Goal: Task Accomplishment & Management: Complete application form

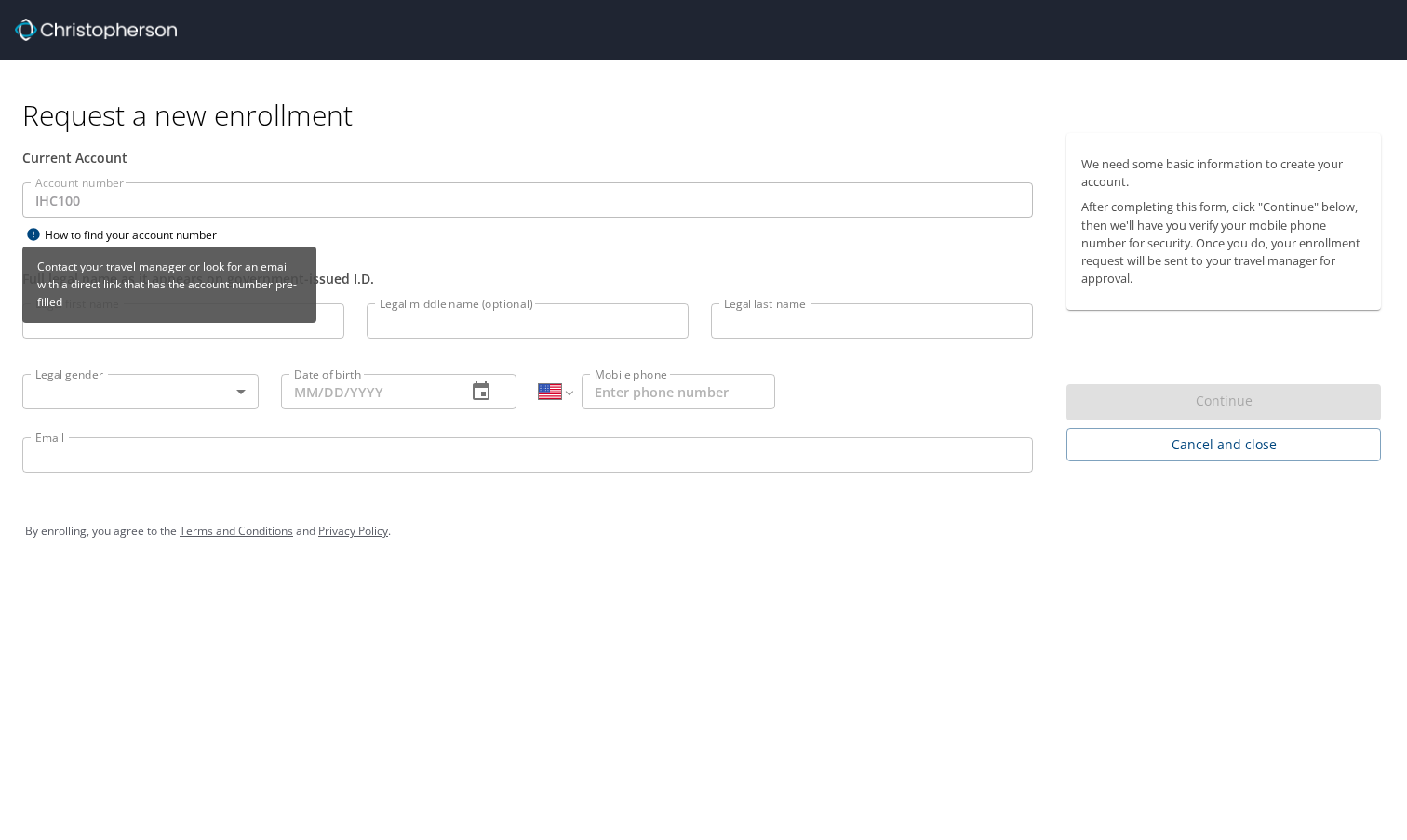
select select "US"
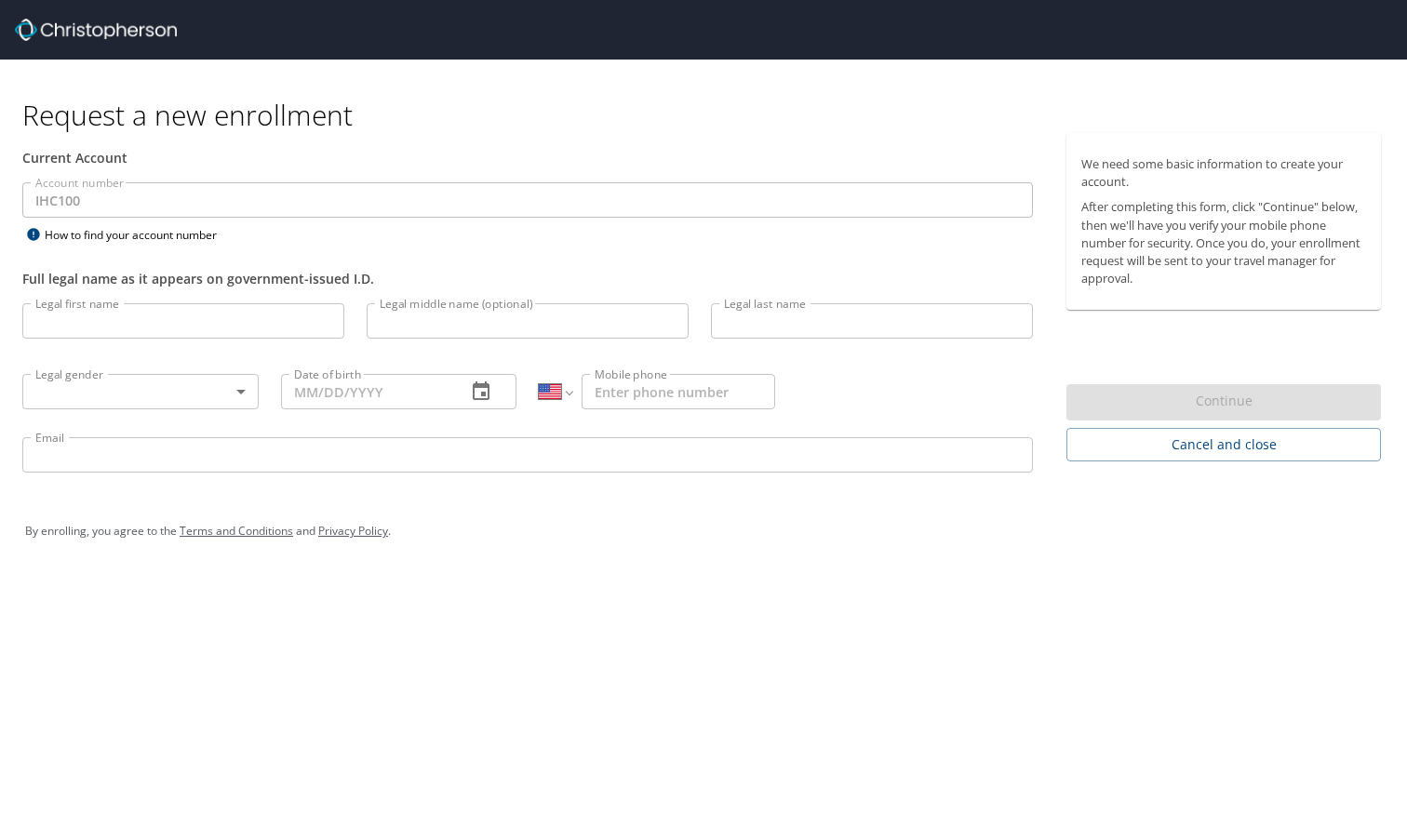
click at [140, 326] on input "Legal first name" at bounding box center [182, 321] width 322 height 35
type input "[PERSON_NAME]"
click at [172, 386] on body "Request a new enrollment Current Account Account number IHC100 Account number H…" at bounding box center [704, 420] width 1407 height 840
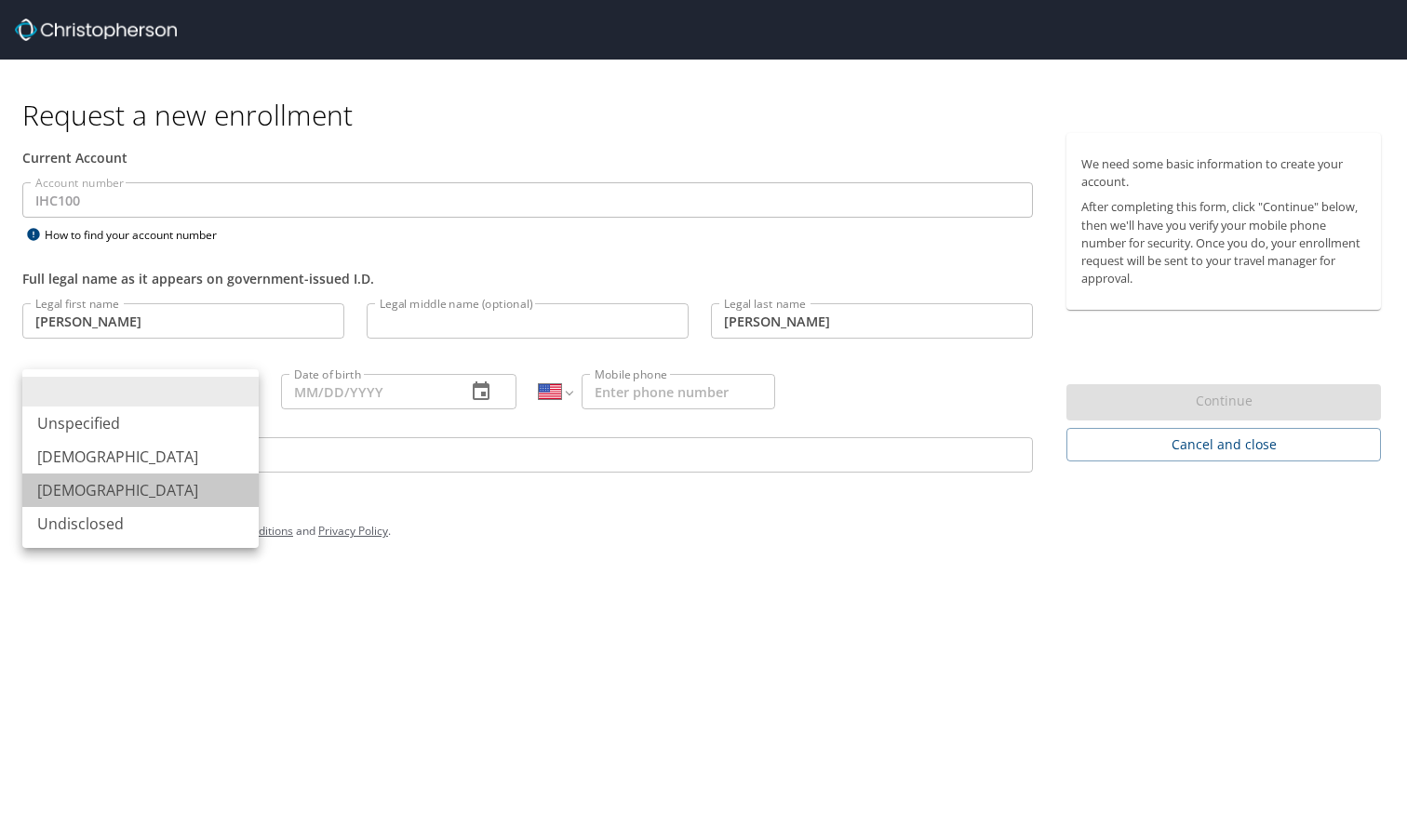
click at [99, 481] on li "[DEMOGRAPHIC_DATA]" at bounding box center [140, 490] width 237 height 33
type input "[DEMOGRAPHIC_DATA]"
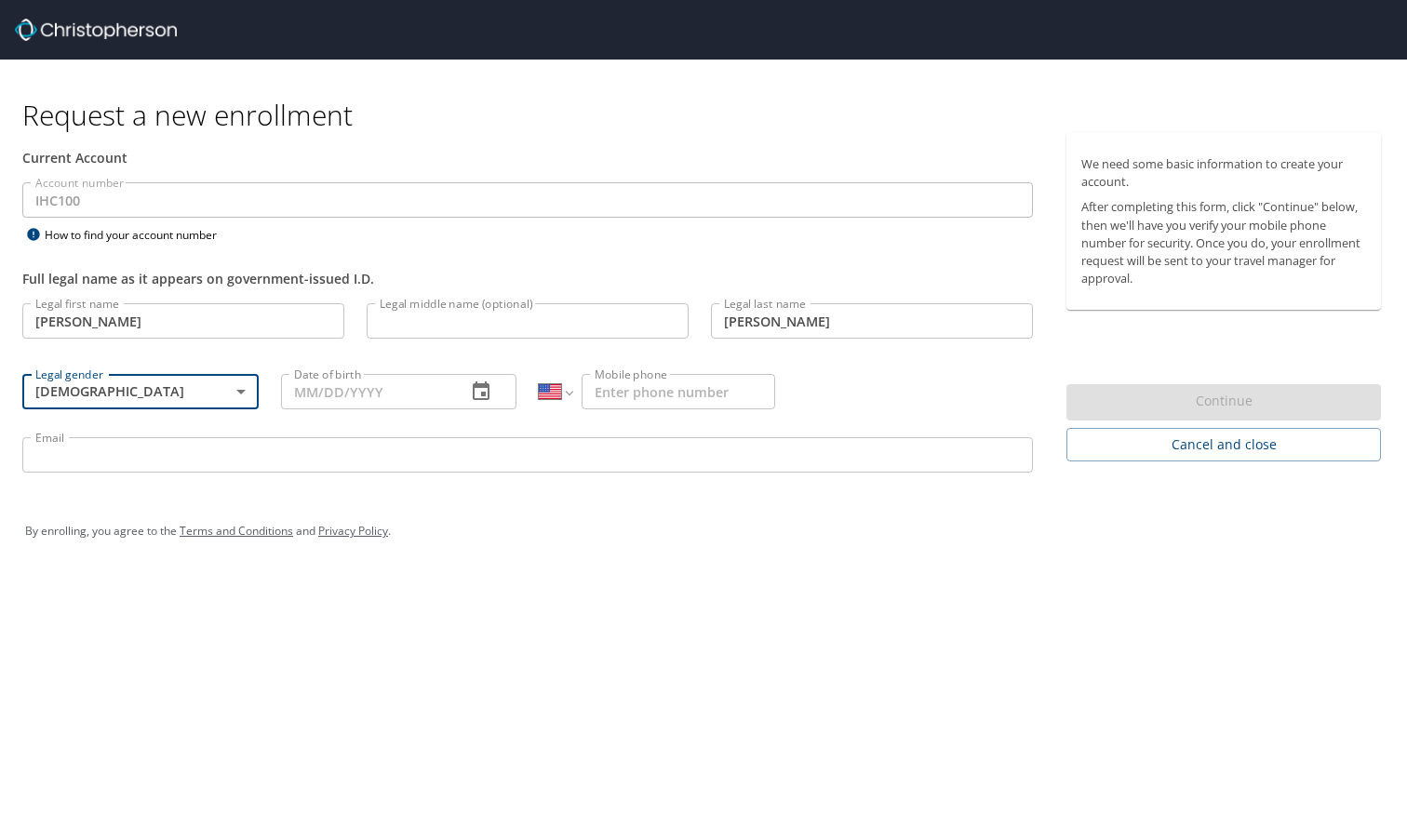
click at [346, 383] on input "Date of birth" at bounding box center [366, 391] width 171 height 35
type input "[DATE]"
click at [665, 390] on input "Mobile phone" at bounding box center [678, 391] width 194 height 35
type input "[PHONE_NUMBER]"
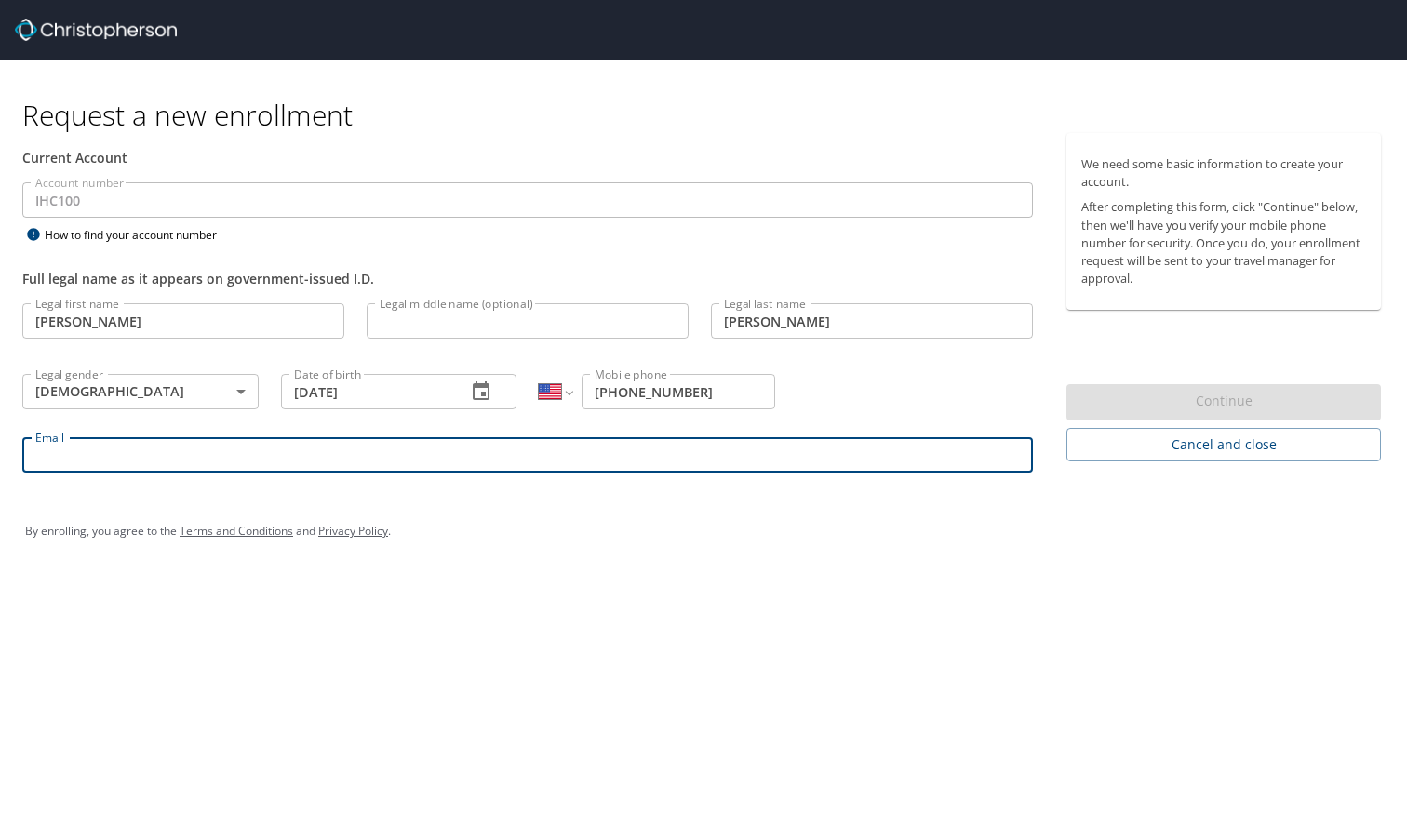
click at [74, 450] on input "Email" at bounding box center [527, 454] width 1011 height 35
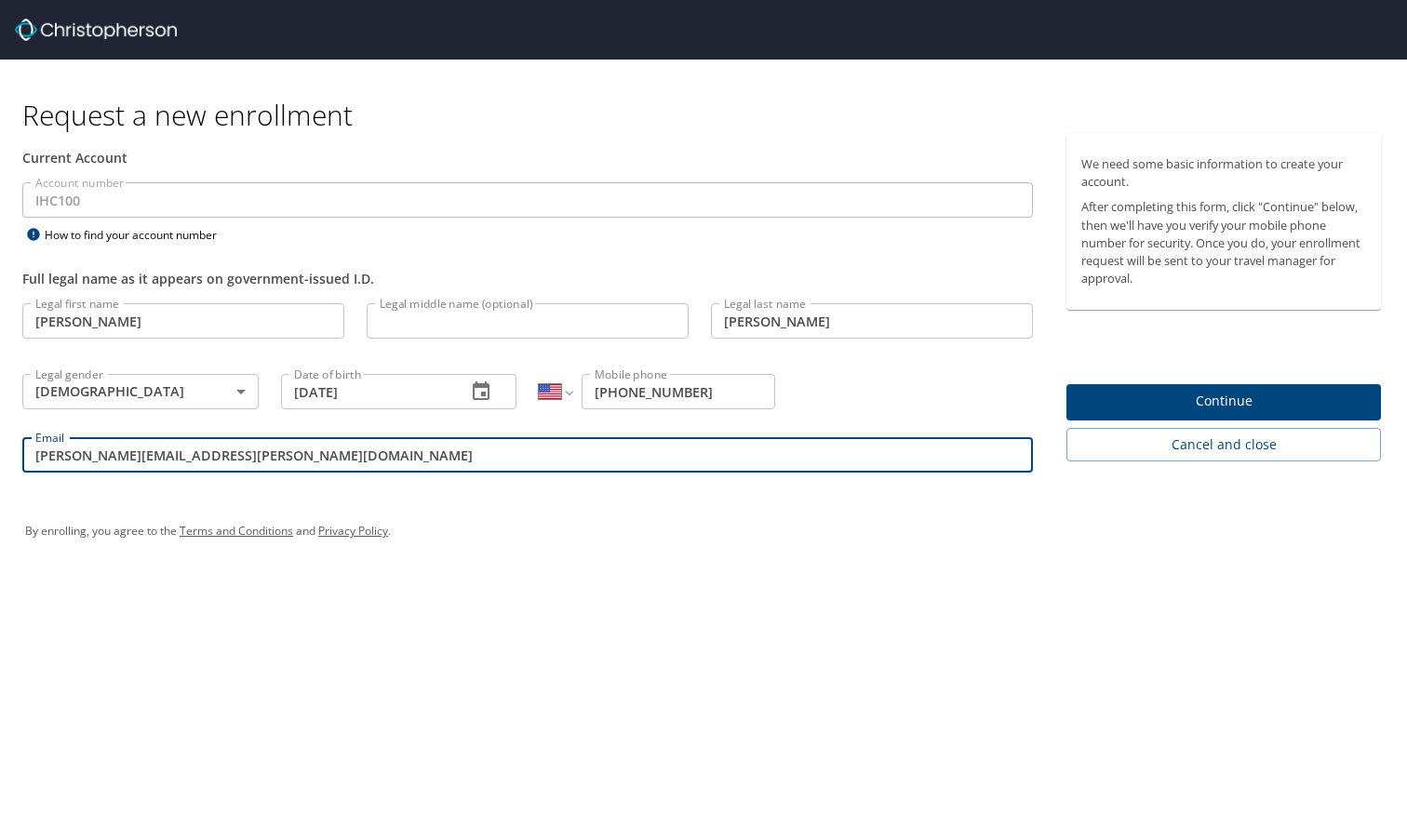
type input "[PERSON_NAME][EMAIL_ADDRESS][PERSON_NAME][DOMAIN_NAME]"
click at [1171, 396] on span "Continue" at bounding box center [1224, 401] width 284 height 23
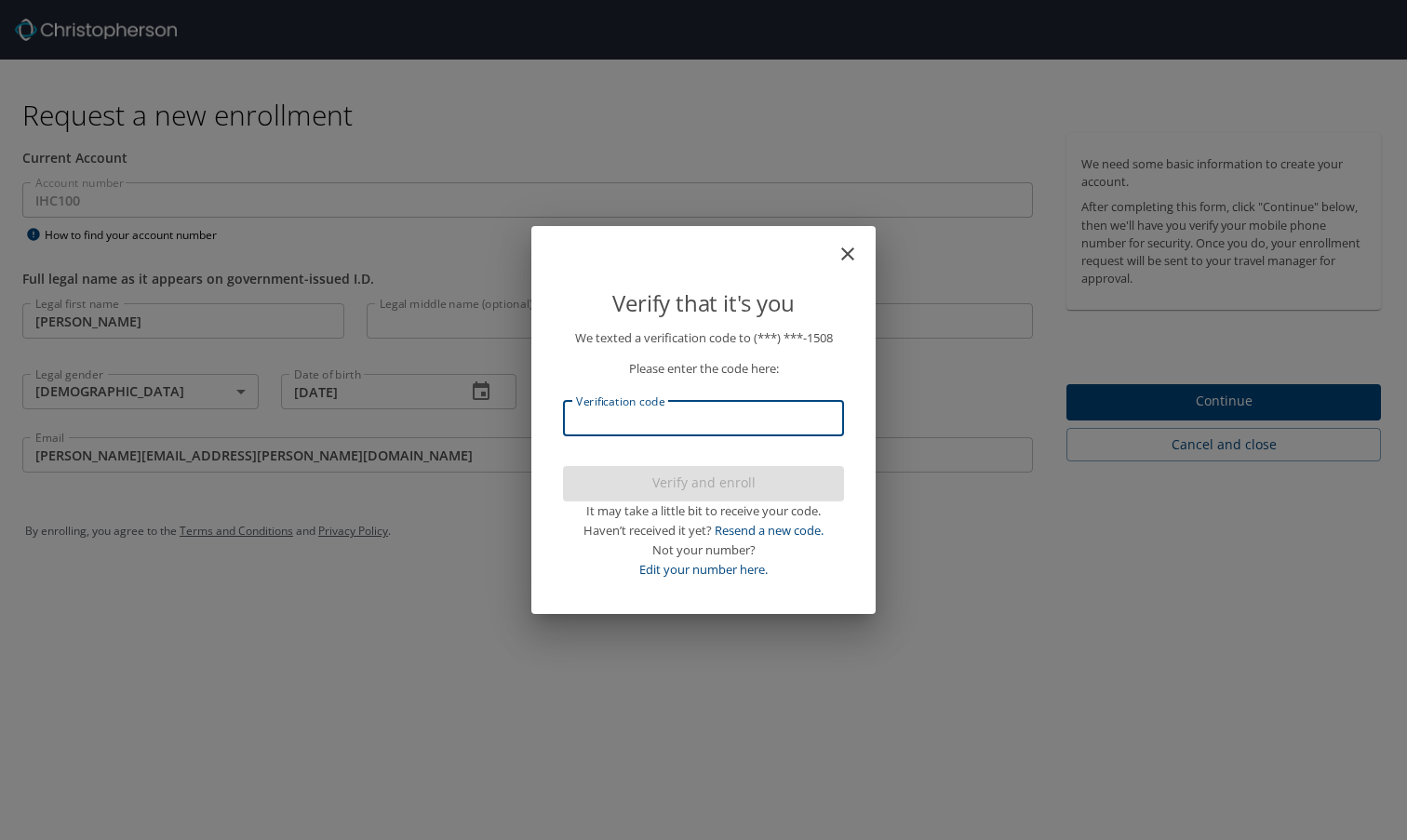
click at [651, 411] on input "Verification code" at bounding box center [704, 418] width 281 height 35
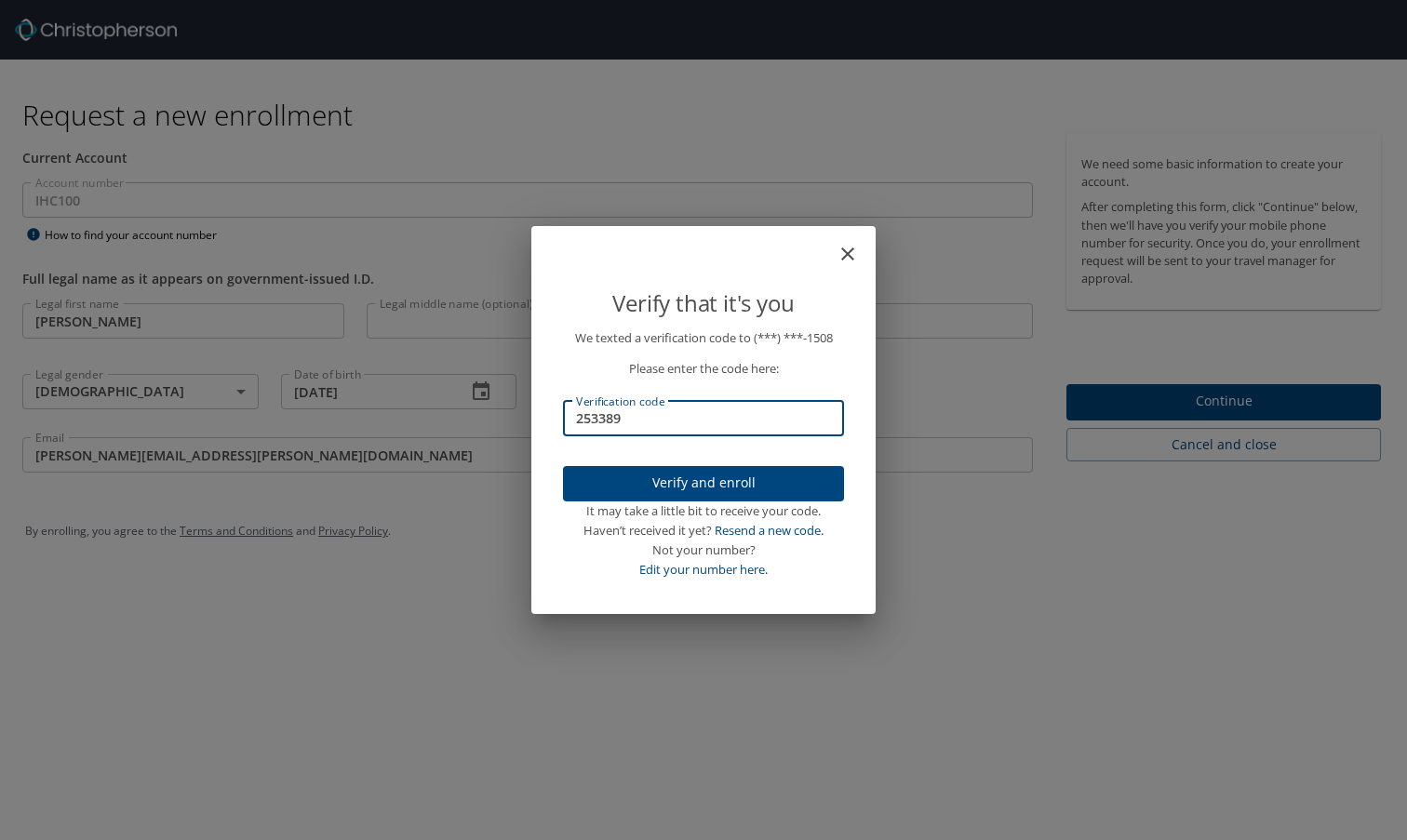
type input "253389"
click at [647, 492] on span "Verify and enroll" at bounding box center [703, 483] width 251 height 23
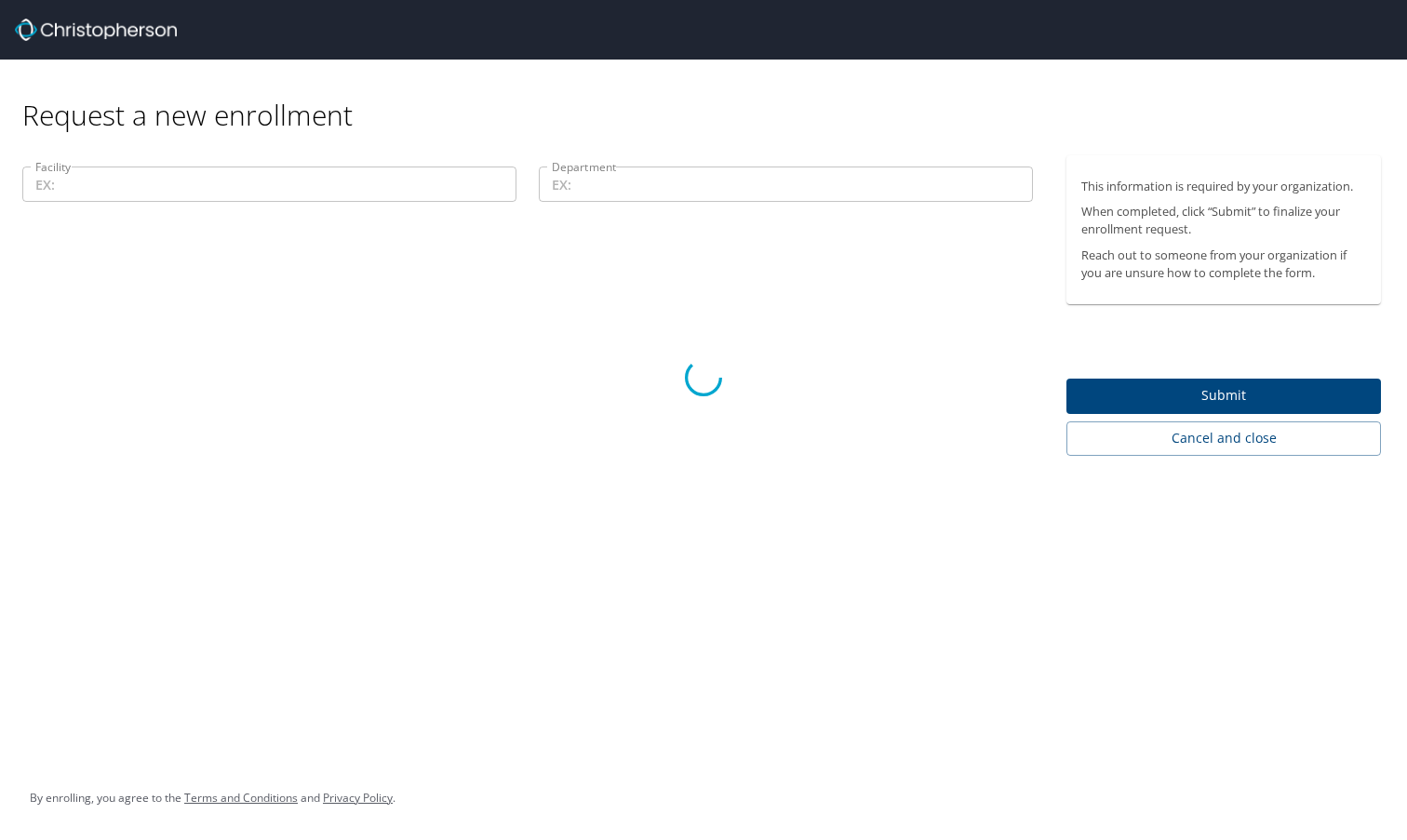
click at [1139, 400] on div at bounding box center [704, 378] width 1407 height 924
click at [1235, 396] on div at bounding box center [704, 378] width 1407 height 924
click at [1208, 452] on div at bounding box center [704, 378] width 1407 height 924
click at [471, 507] on div at bounding box center [704, 378] width 1407 height 924
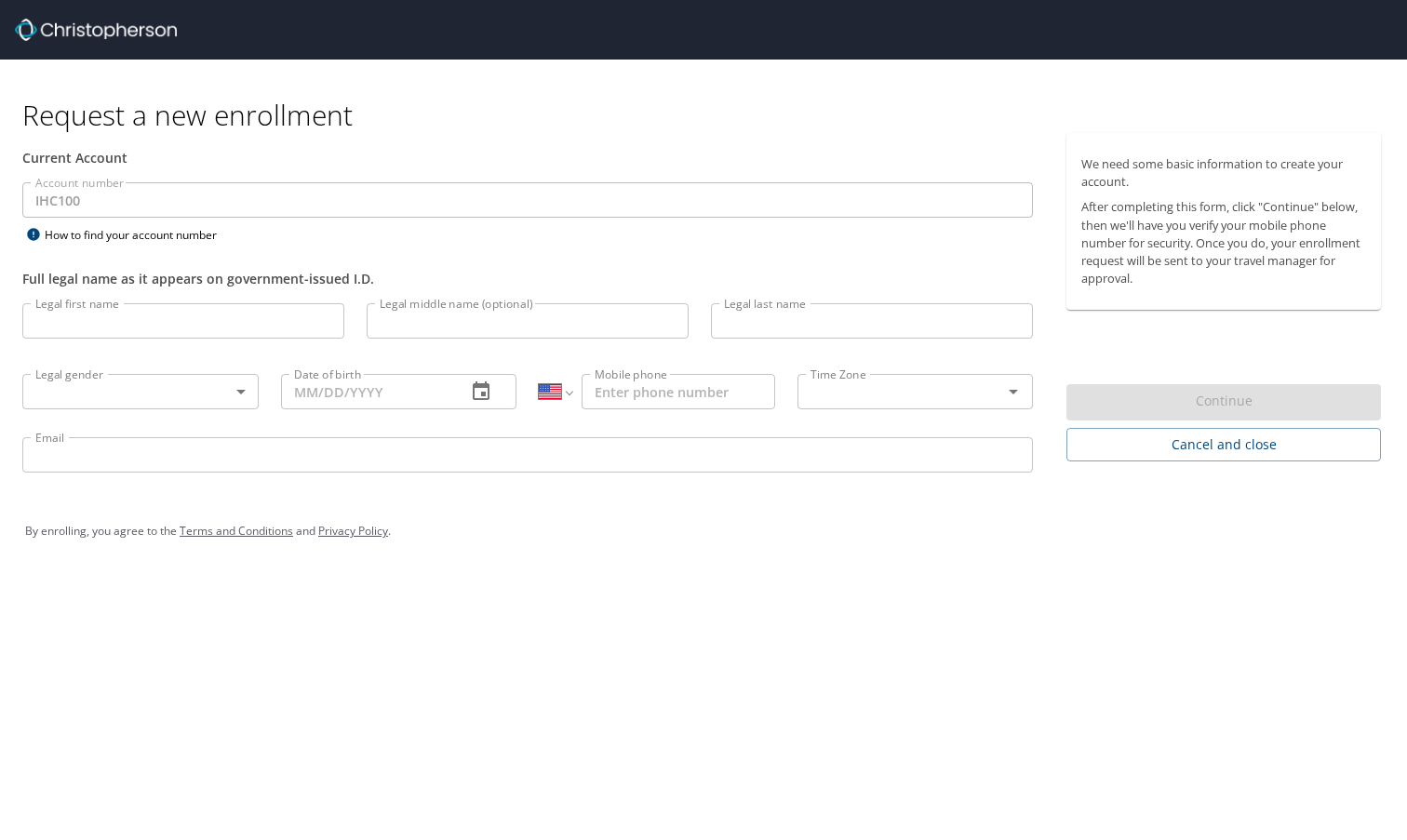
select select "US"
click at [136, 326] on input "Legal first name" at bounding box center [182, 321] width 322 height 35
type input "[PERSON_NAME]"
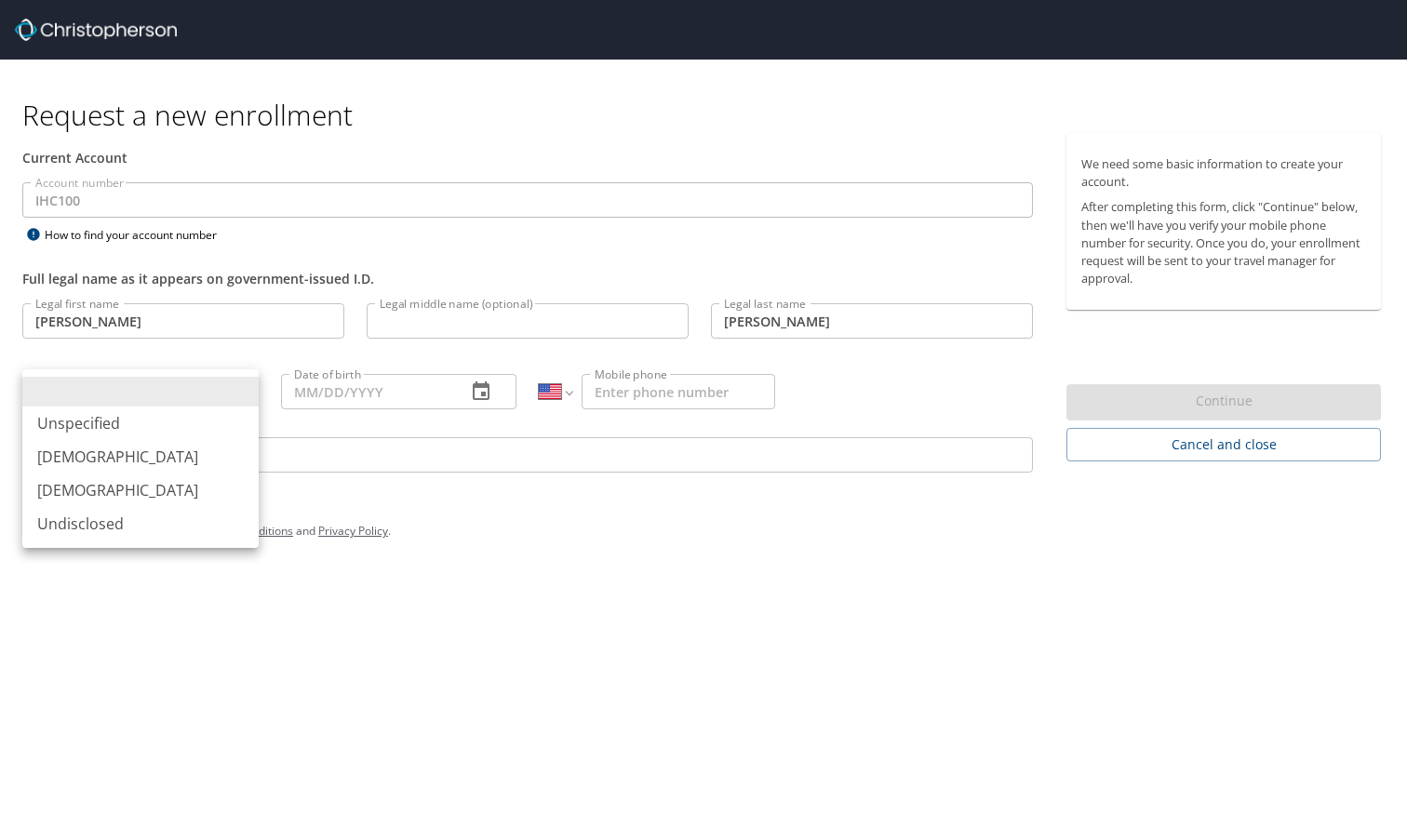
click at [106, 392] on body "Request a new enrollment Current Account Account number IHC100 Account number H…" at bounding box center [704, 420] width 1407 height 840
click at [81, 497] on li "[DEMOGRAPHIC_DATA]" at bounding box center [140, 490] width 237 height 33
type input "[DEMOGRAPHIC_DATA]"
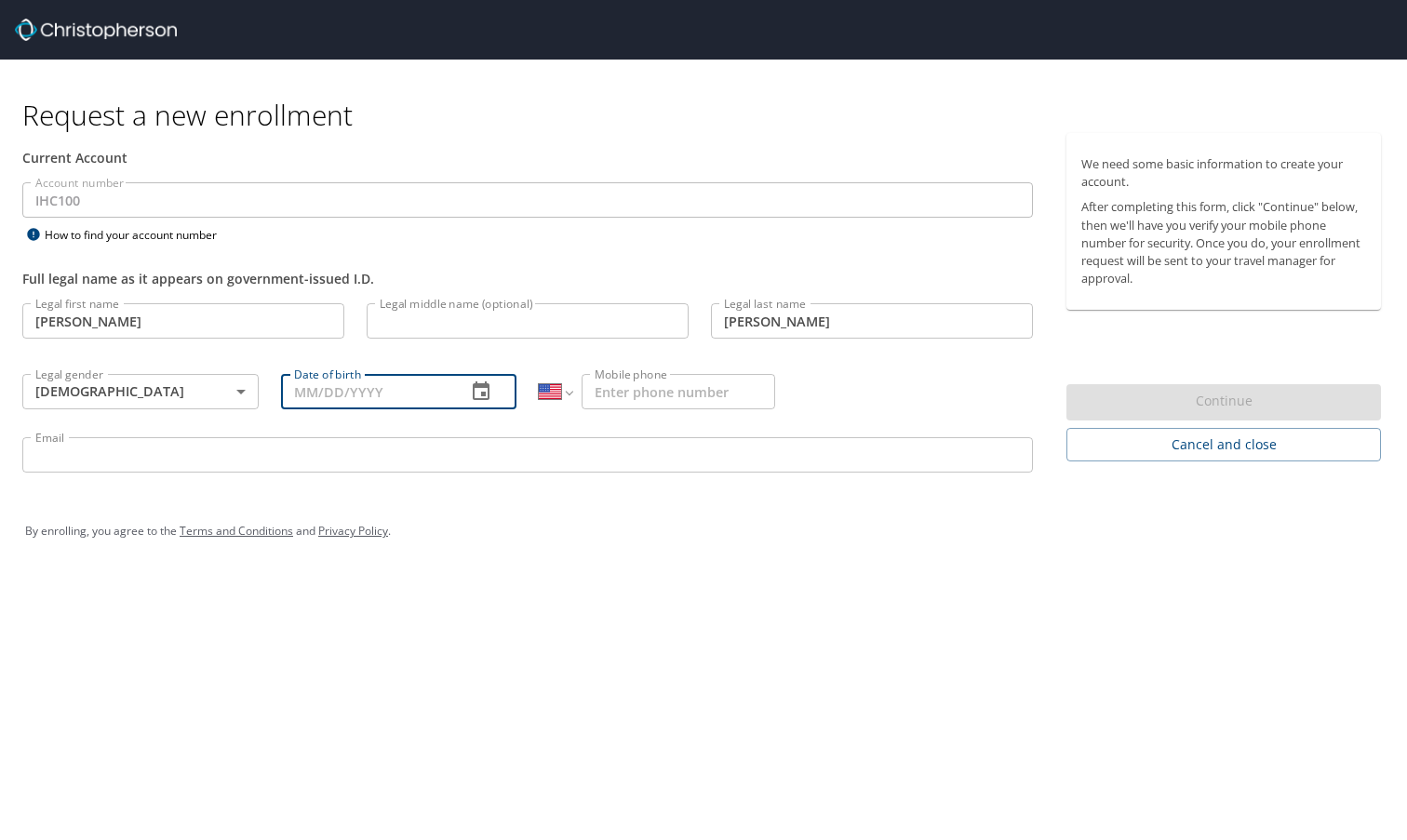
click at [306, 395] on input "Date of birth" at bounding box center [366, 391] width 171 height 35
type input "[DATE]"
click at [685, 389] on input "Mobile phone" at bounding box center [678, 391] width 194 height 35
type input "[PHONE_NUMBER]"
click at [87, 458] on input "Email" at bounding box center [527, 454] width 1011 height 35
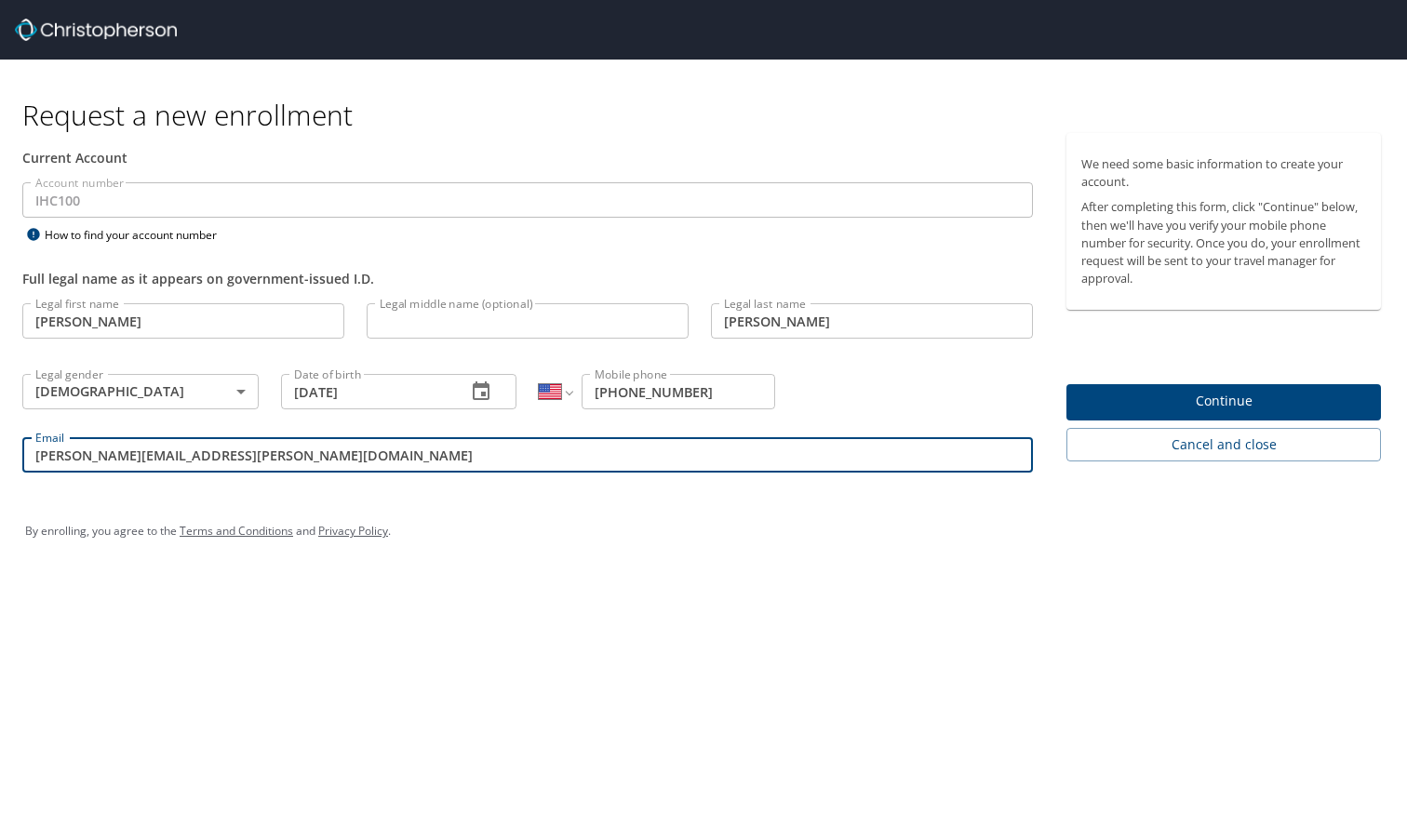
type input "[PERSON_NAME][EMAIL_ADDRESS][PERSON_NAME][DOMAIN_NAME]"
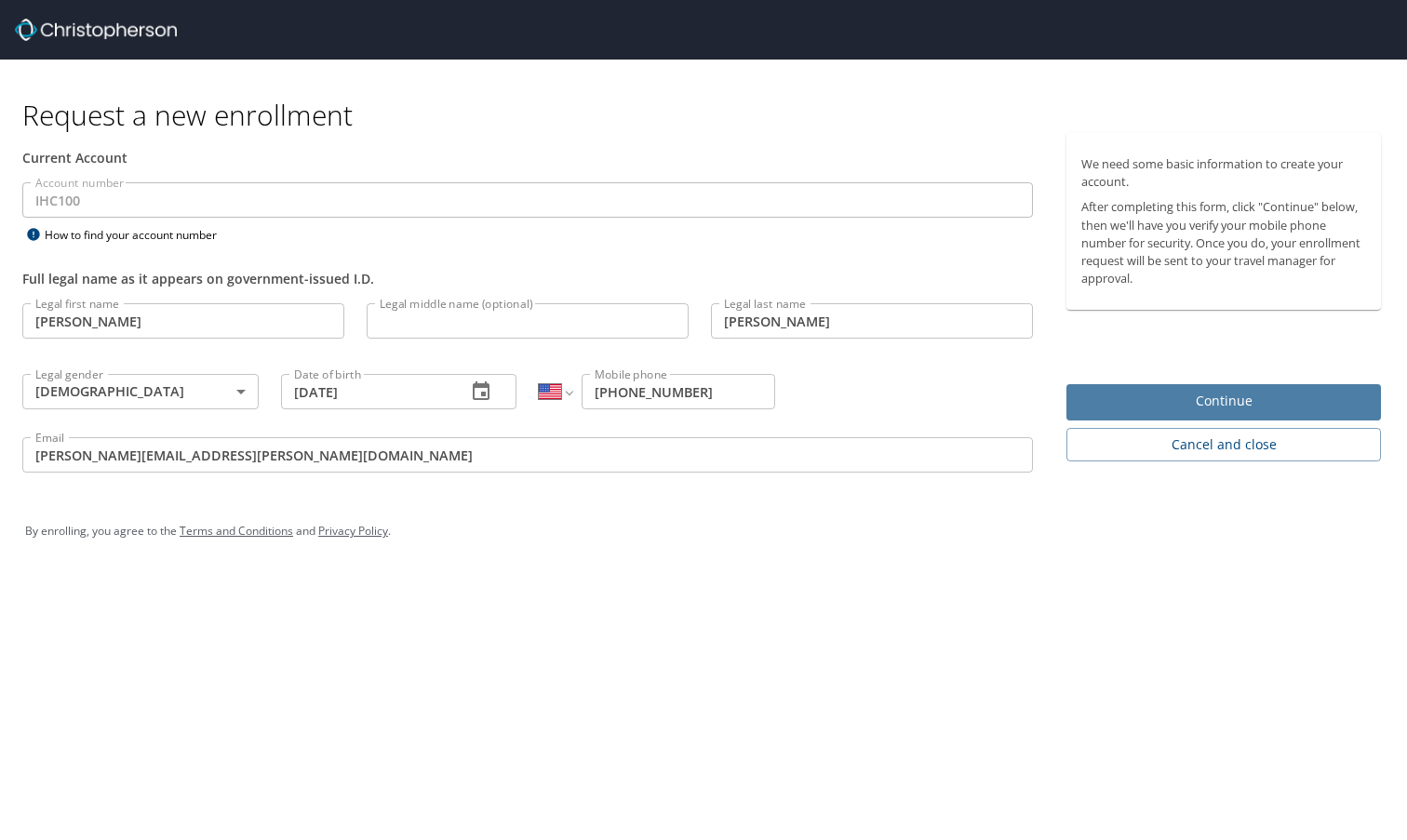
click at [1194, 410] on span "Continue" at bounding box center [1224, 401] width 284 height 23
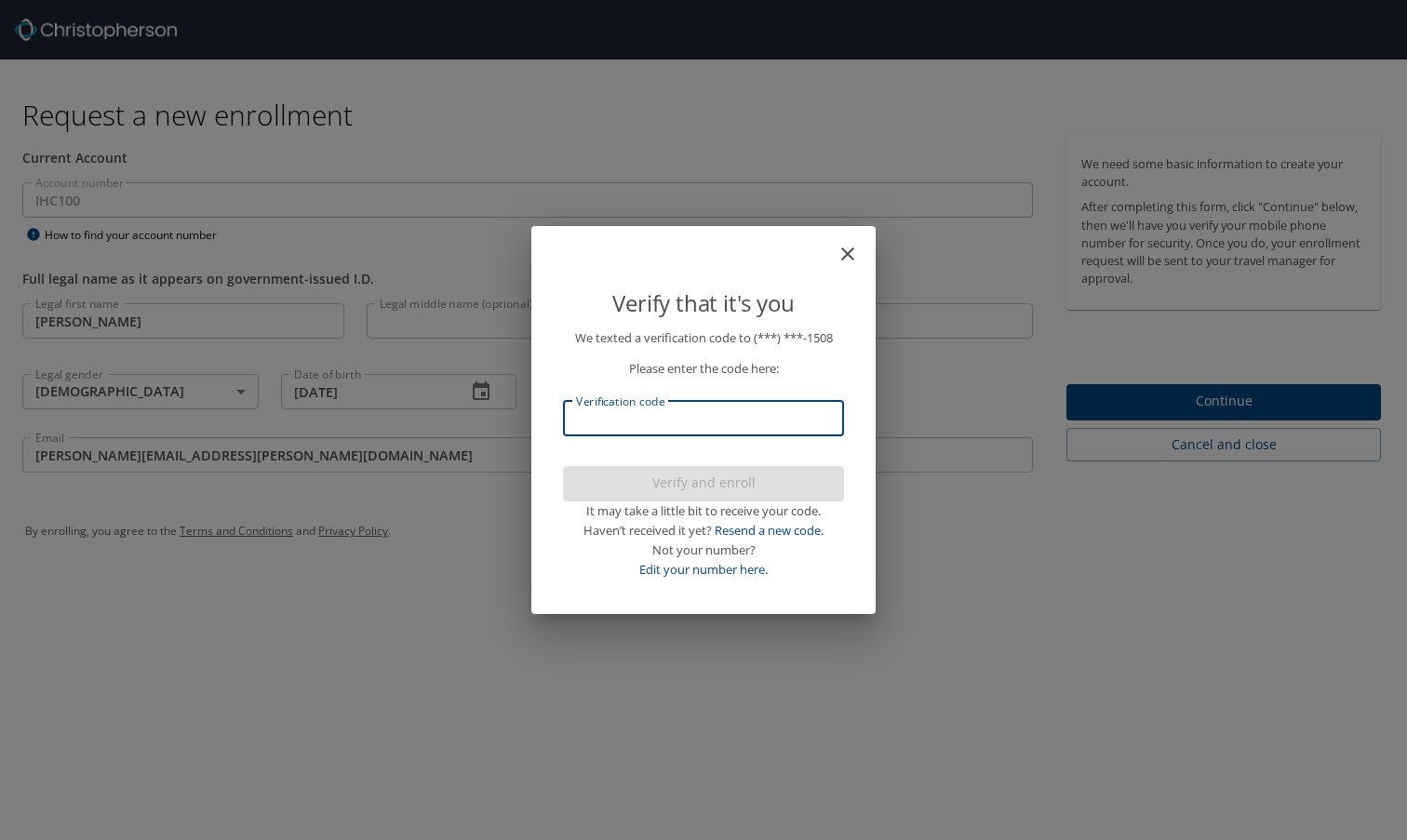
click at [665, 407] on input "Verification code" at bounding box center [704, 418] width 281 height 35
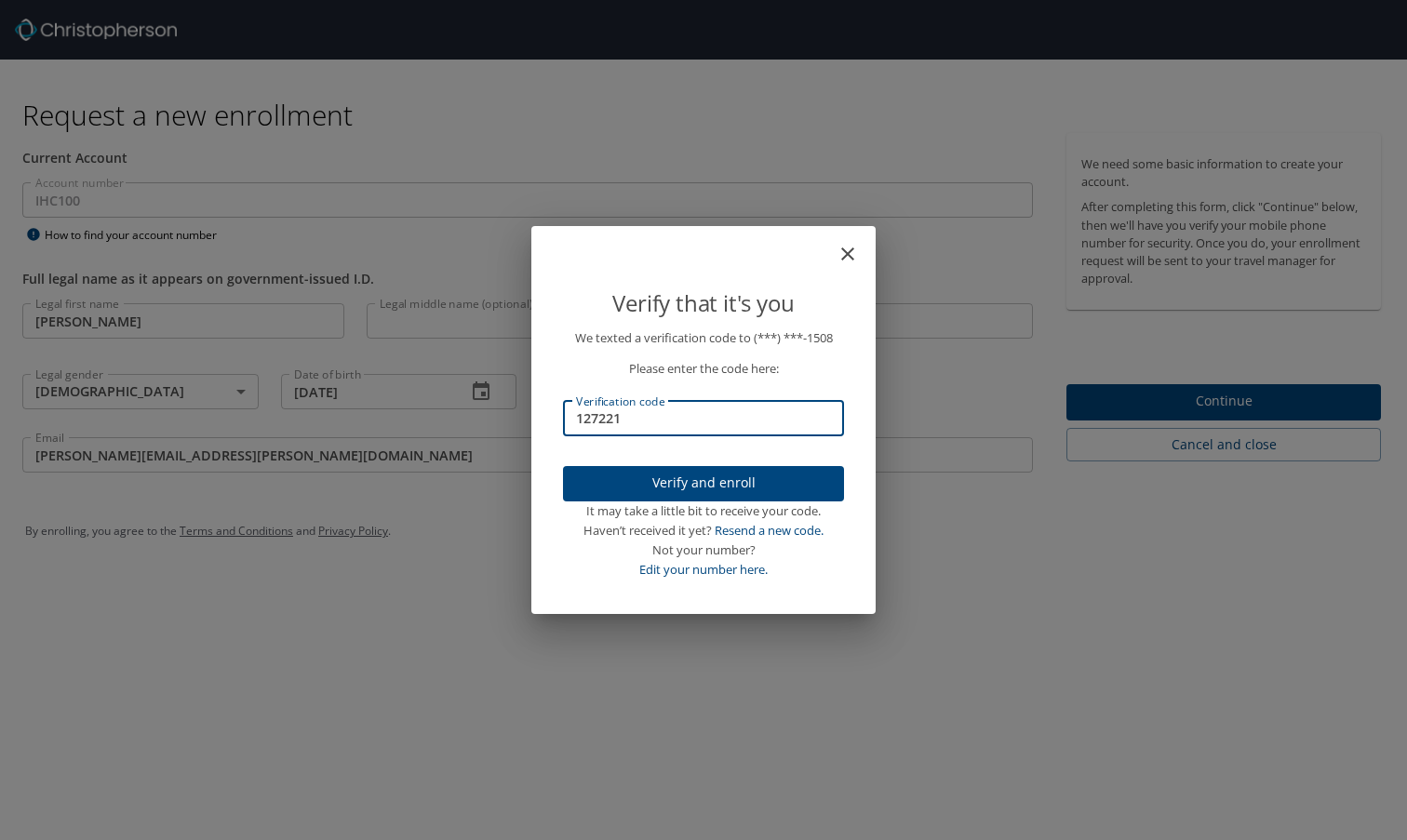
type input "127221"
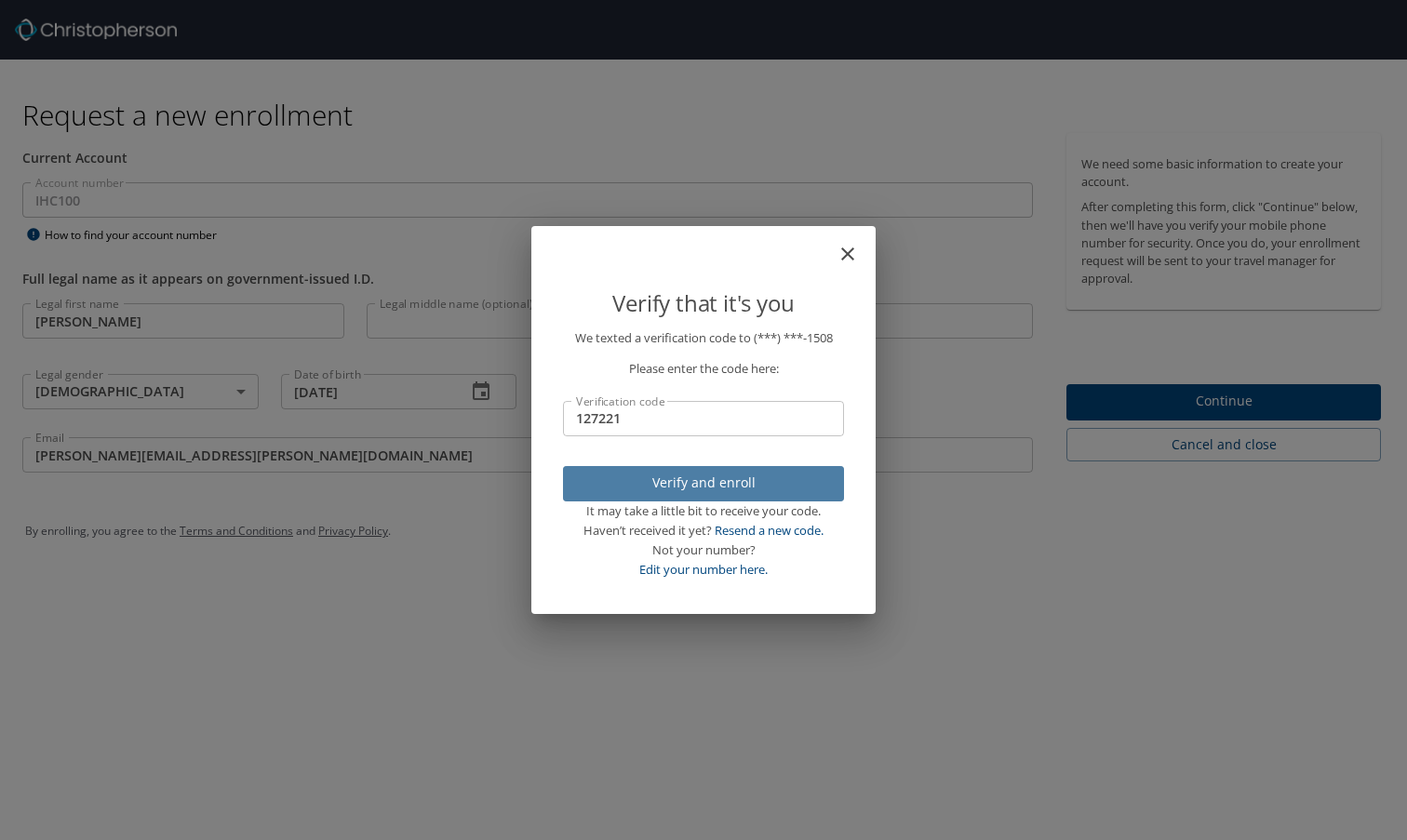
click at [675, 474] on span "Verify and enroll" at bounding box center [703, 483] width 251 height 23
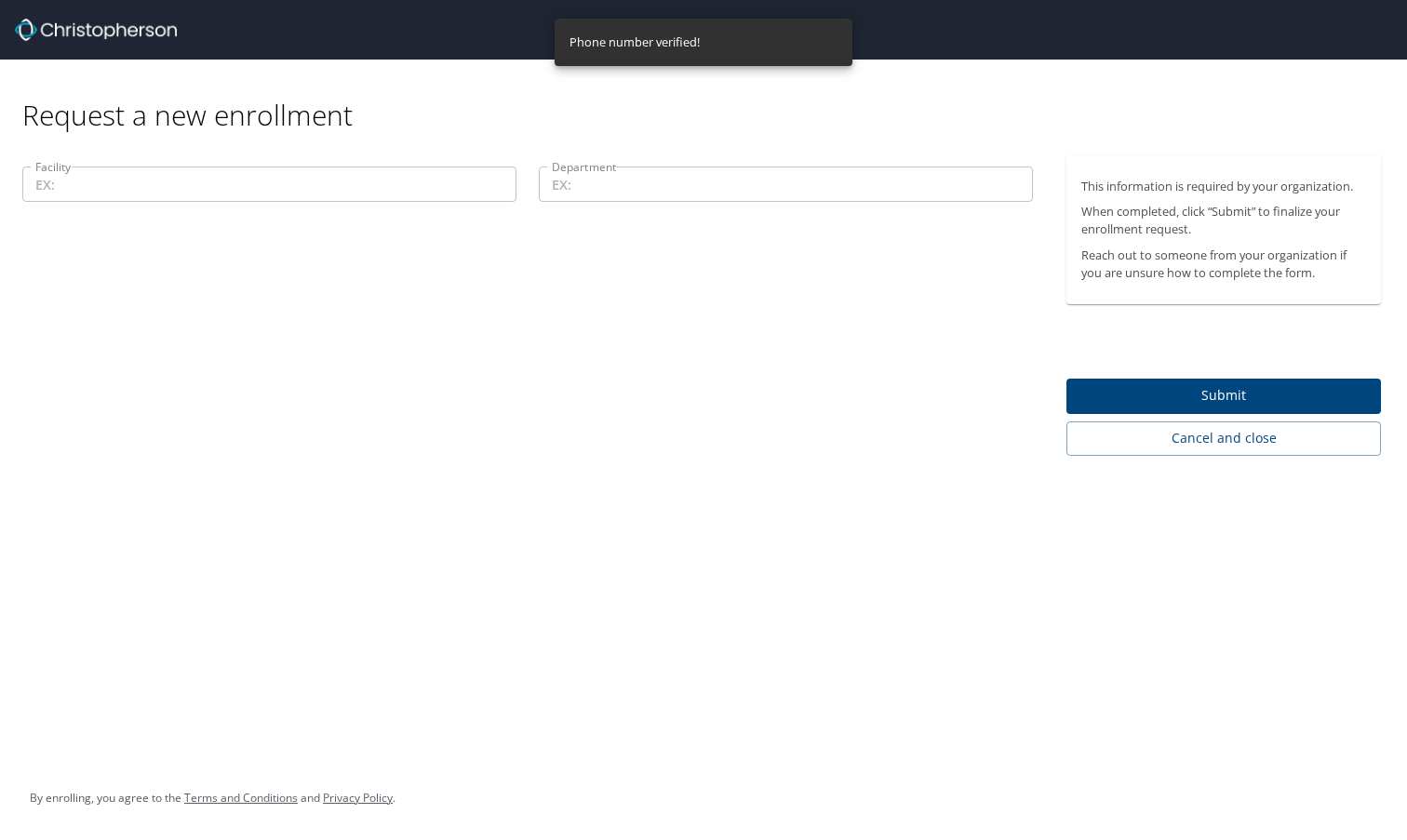
click at [351, 198] on input "Facility" at bounding box center [269, 184] width 494 height 35
click at [346, 193] on input "Facility" at bounding box center [269, 184] width 494 height 35
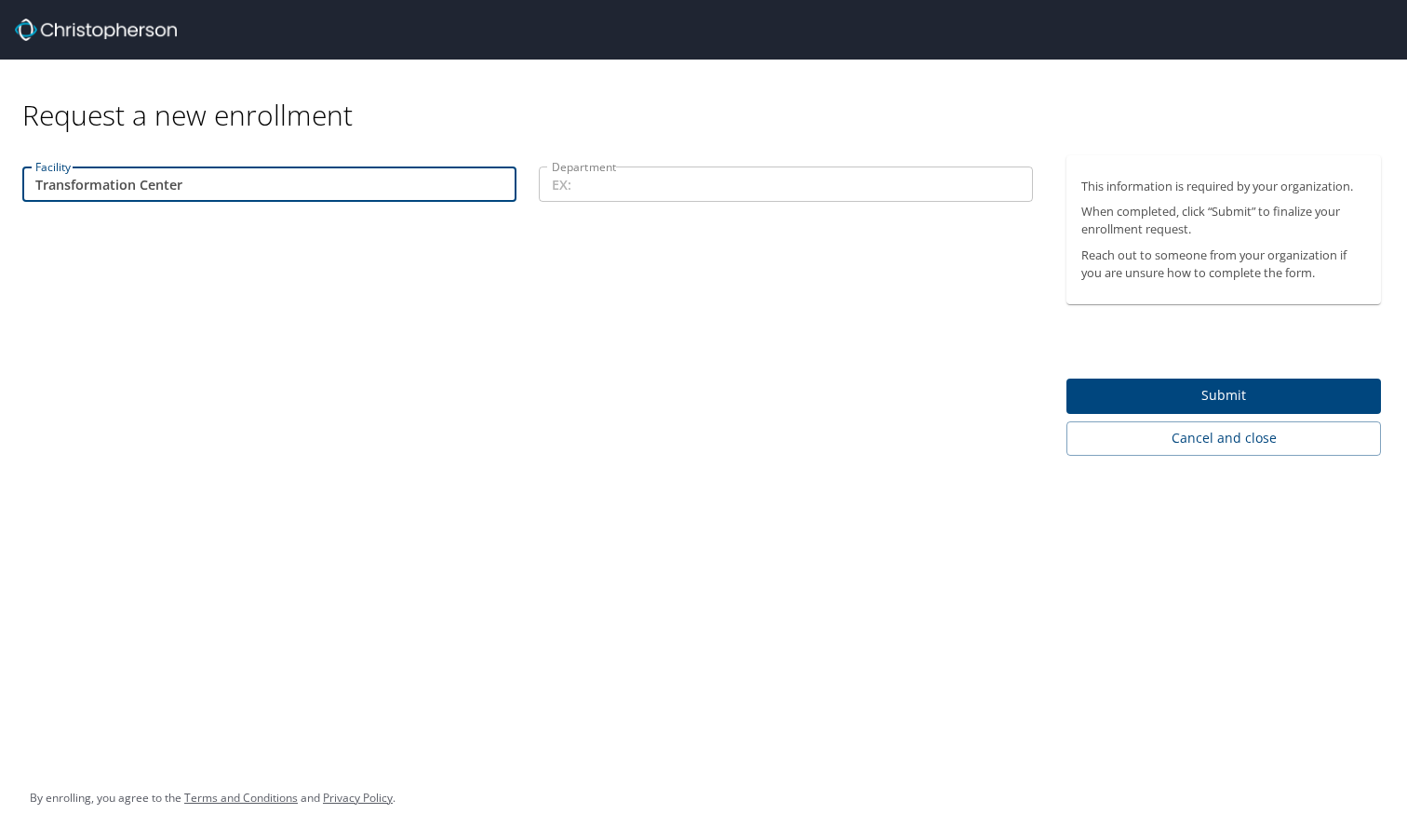
type input "Transformation Center"
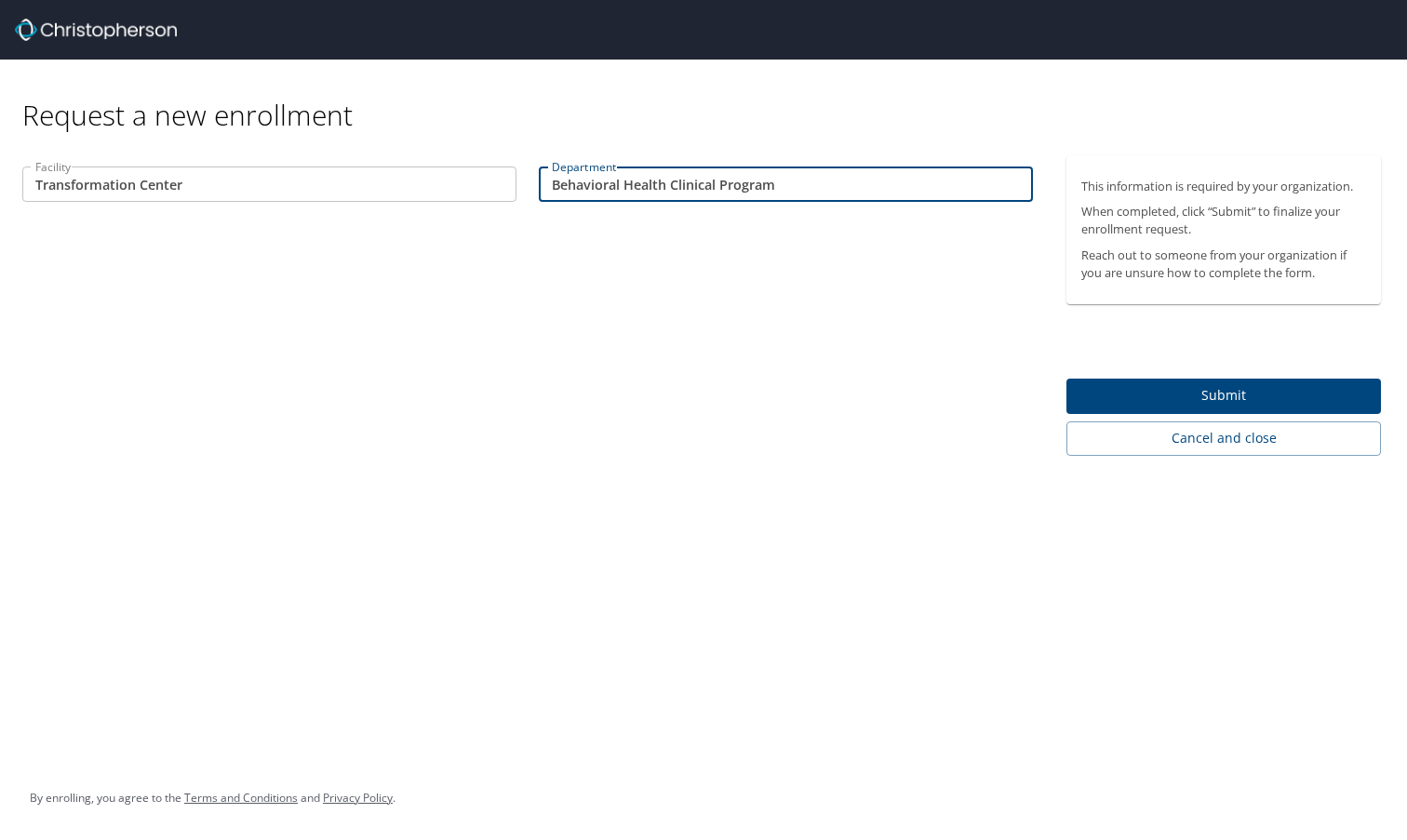
type input "Behavioral Health Clinical Program"
click at [556, 221] on div "Facility Transformation Center Facility Department Behavioral Health Clinical P…" at bounding box center [528, 305] width 1056 height 301
click at [616, 187] on input "Behavioral Health Clinical Program" at bounding box center [786, 184] width 494 height 35
click at [665, 184] on input "Behavioral Health Clinical Program" at bounding box center [786, 184] width 494 height 35
click at [784, 176] on input "Behavioral Health Clinical Program" at bounding box center [786, 184] width 494 height 35
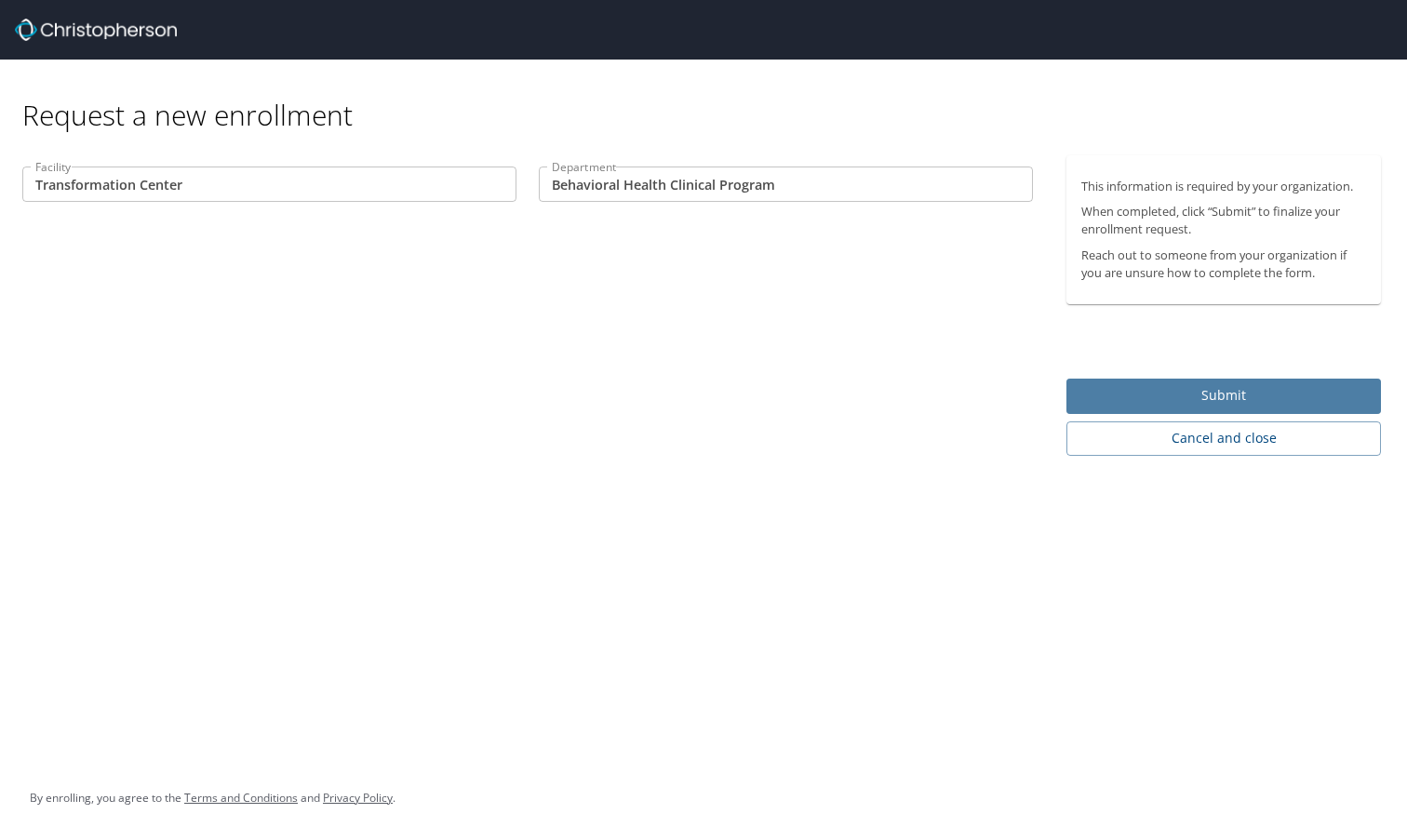
click at [1163, 390] on span "Submit" at bounding box center [1224, 396] width 284 height 23
